Goal: Task Accomplishment & Management: Manage account settings

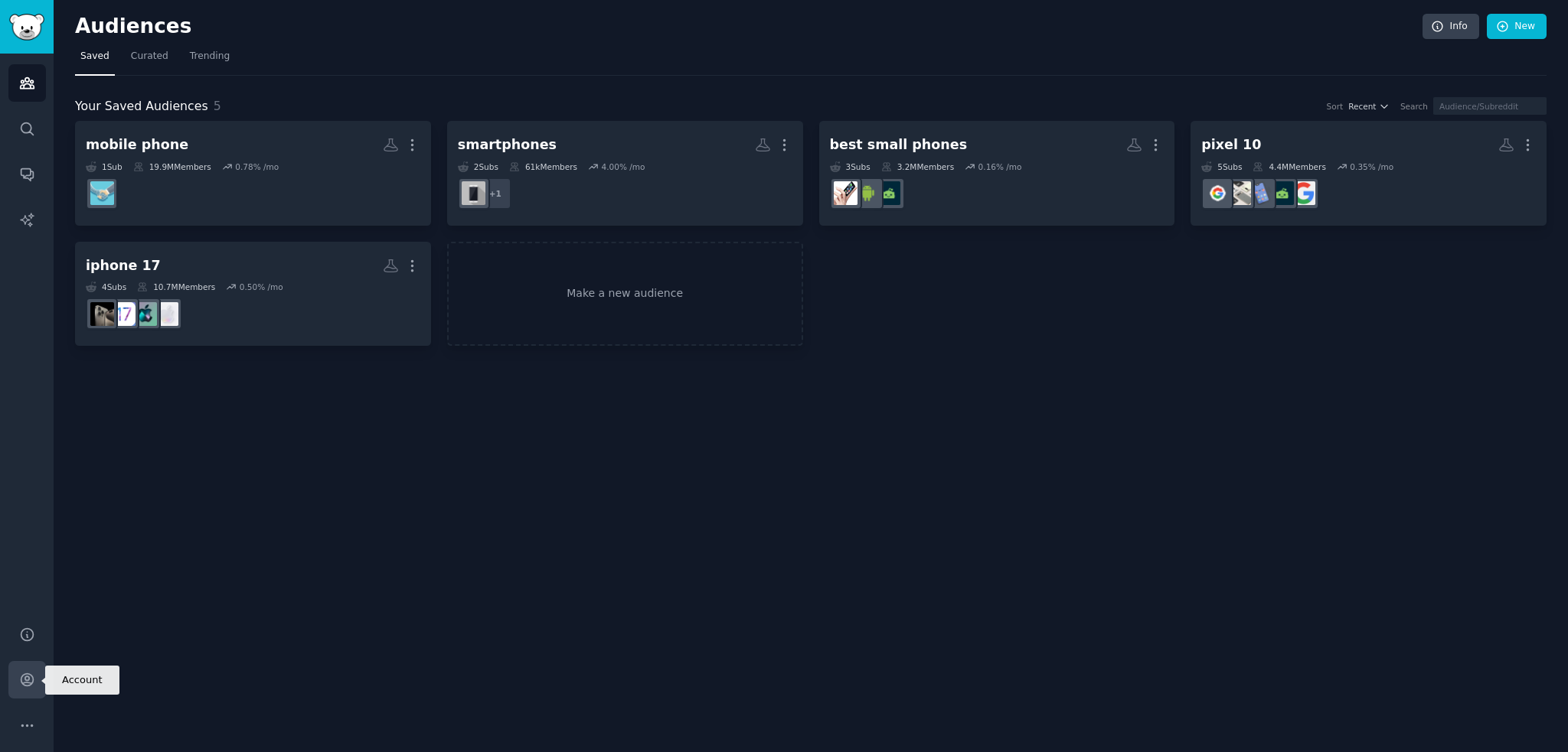
click at [25, 685] on icon "Sidebar" at bounding box center [27, 680] width 12 height 12
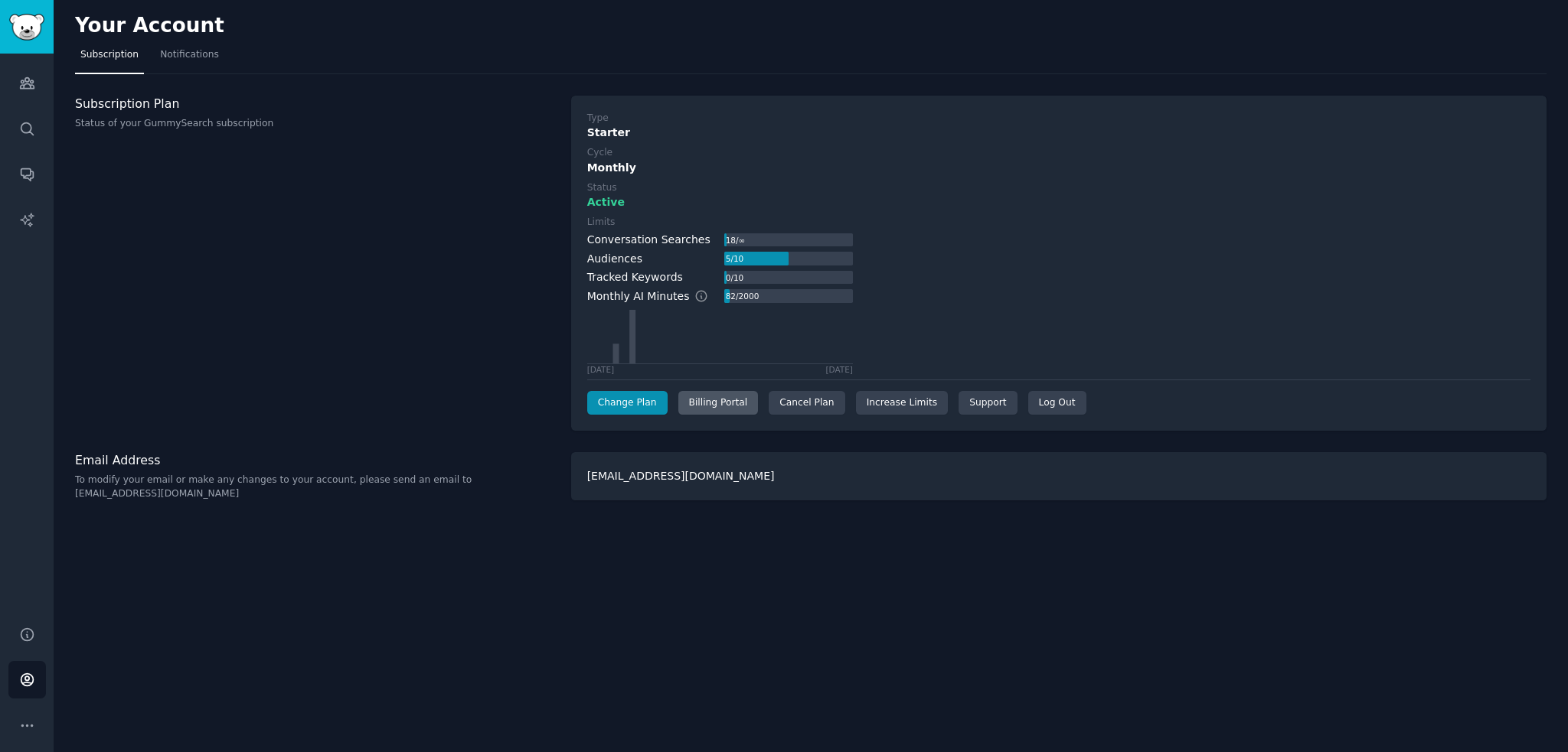
click at [691, 409] on div "Billing Portal" at bounding box center [718, 403] width 81 height 24
